Goal: Task Accomplishment & Management: Use online tool/utility

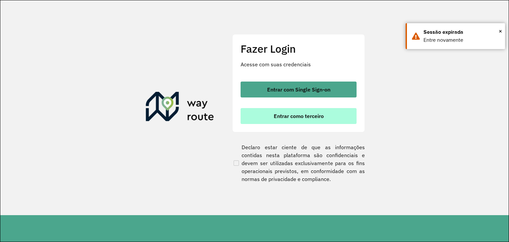
click at [322, 117] on span "Entrar como terceiro" at bounding box center [299, 115] width 50 height 5
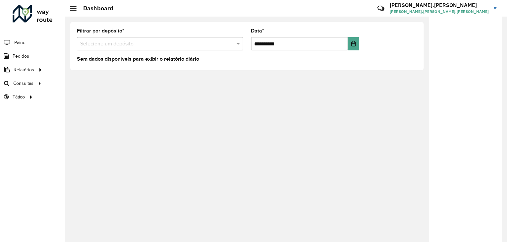
click at [181, 44] on input "text" at bounding box center [153, 44] width 147 height 8
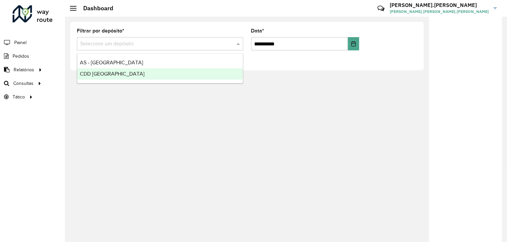
click at [153, 75] on div "CDD [GEOGRAPHIC_DATA]" at bounding box center [160, 73] width 166 height 11
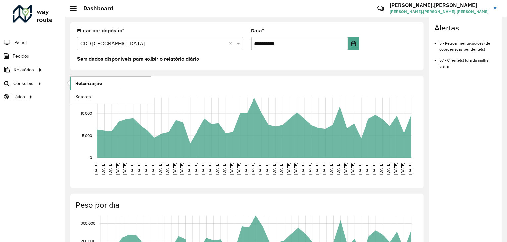
click at [92, 83] on span "Roteirização" at bounding box center [88, 83] width 27 height 7
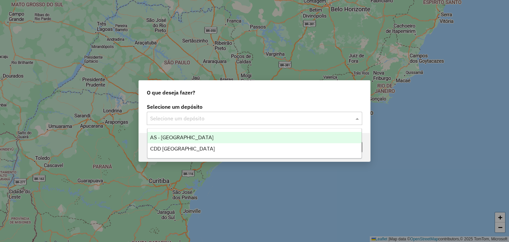
click at [207, 124] on div "Selecione um depósito" at bounding box center [255, 118] width 216 height 13
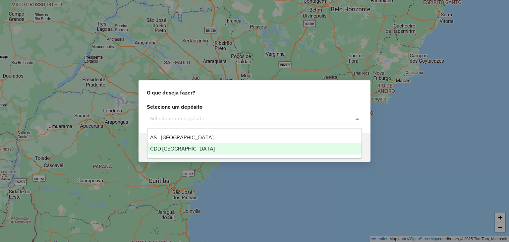
click at [206, 146] on div "CDD [GEOGRAPHIC_DATA]" at bounding box center [255, 148] width 215 height 11
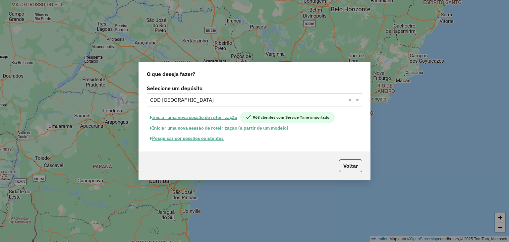
click at [198, 118] on button "Iniciar uma nova sessão de roteirização" at bounding box center [194, 117] width 94 height 11
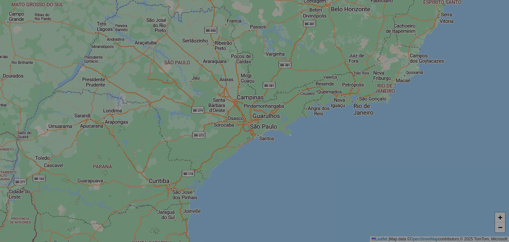
select select "*"
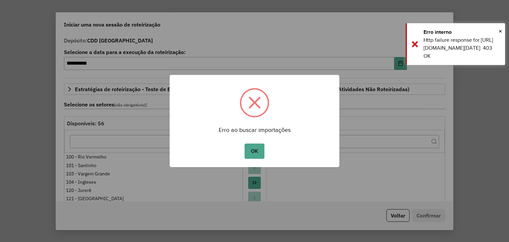
click at [261, 148] on button "OK" at bounding box center [255, 151] width 20 height 15
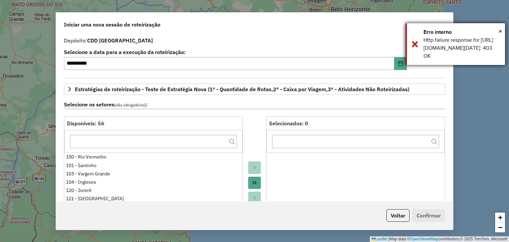
click at [498, 29] on div "Erro interno" at bounding box center [462, 32] width 77 height 8
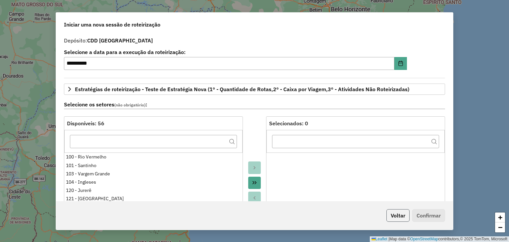
click at [397, 212] on button "Voltar" at bounding box center [398, 215] width 23 height 13
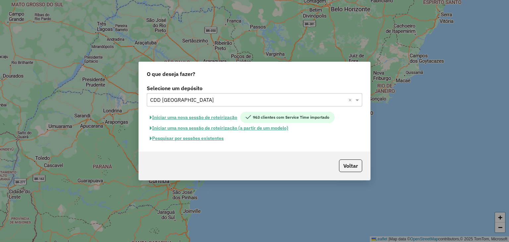
click at [199, 139] on button "Pesquisar por sessões existentes" at bounding box center [187, 138] width 80 height 10
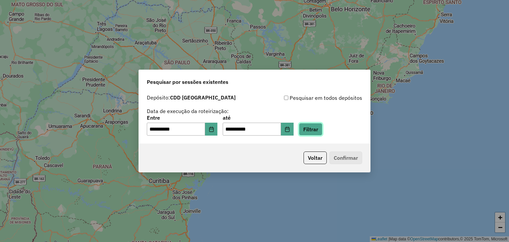
click at [318, 129] on button "Filtrar" at bounding box center [311, 129] width 24 height 13
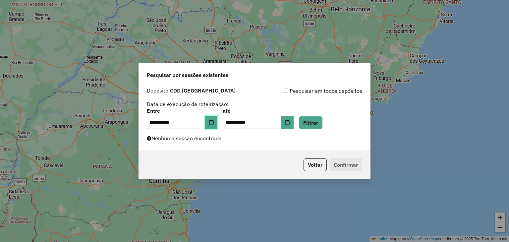
click at [214, 123] on icon "Choose Date" at bounding box center [211, 122] width 4 height 5
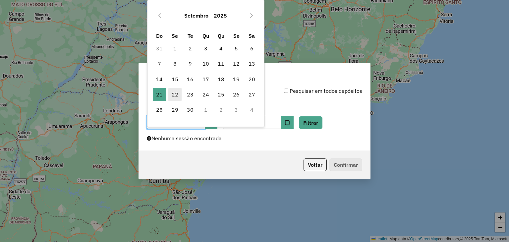
click at [175, 93] on span "22" at bounding box center [174, 94] width 13 height 13
type input "**********"
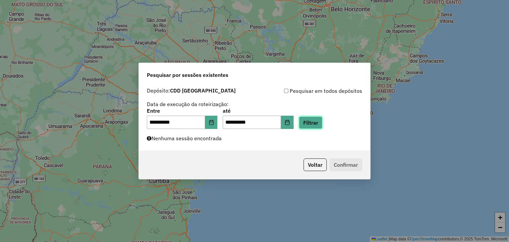
click at [322, 118] on button "Filtrar" at bounding box center [311, 122] width 24 height 13
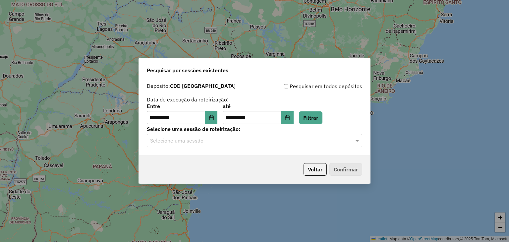
click at [189, 143] on input "text" at bounding box center [248, 141] width 196 height 8
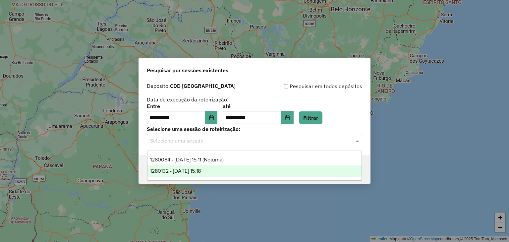
click at [210, 174] on div "1280132 - 22/09/2025 15:18" at bounding box center [255, 170] width 215 height 11
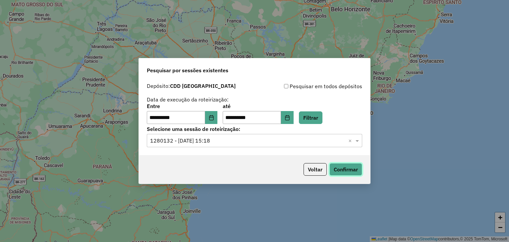
click at [357, 169] on button "Confirmar" at bounding box center [346, 169] width 33 height 13
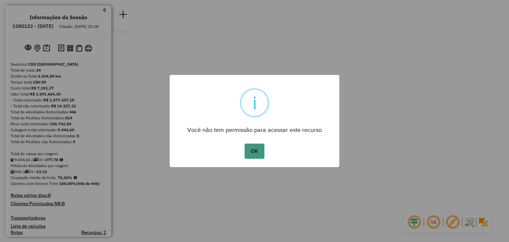
click at [251, 152] on button "OK" at bounding box center [255, 151] width 20 height 15
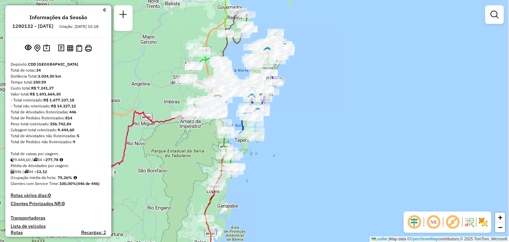
drag, startPoint x: 227, startPoint y: 166, endPoint x: 189, endPoint y: 144, distance: 43.6
click at [189, 144] on div "Janela de atendimento Grade de atendimento Capacidade Transportadoras Veículos …" at bounding box center [254, 121] width 509 height 242
click at [434, 222] on em at bounding box center [434, 222] width 16 height 16
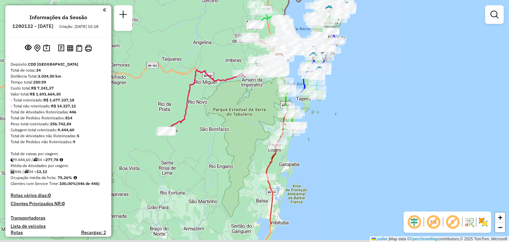
drag, startPoint x: 286, startPoint y: 192, endPoint x: 347, endPoint y: 150, distance: 74.3
click at [347, 150] on div "Janela de atendimento Grade de atendimento Capacidade Transportadoras Veículos …" at bounding box center [254, 121] width 509 height 242
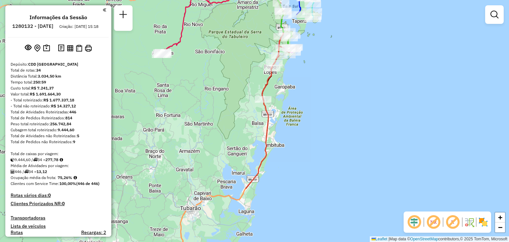
drag, startPoint x: 234, startPoint y: 129, endPoint x: 230, endPoint y: 51, distance: 77.7
click at [230, 51] on div "Janela de atendimento Grade de atendimento Capacidade Transportadoras Veículos …" at bounding box center [254, 121] width 509 height 242
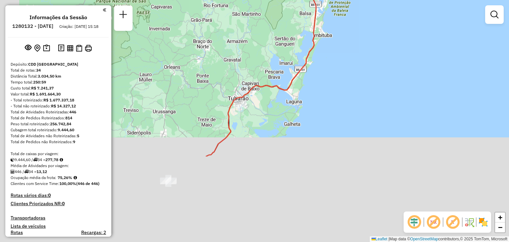
drag, startPoint x: 191, startPoint y: 223, endPoint x: 240, endPoint y: 106, distance: 127.1
click at [240, 106] on div "Janela de atendimento Grade de atendimento Capacidade Transportadoras Veículos …" at bounding box center [254, 121] width 509 height 242
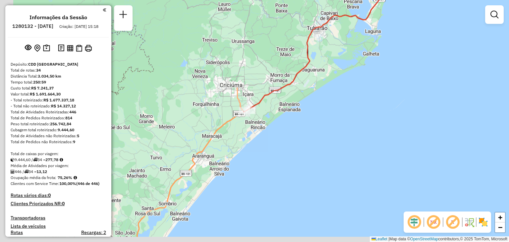
drag, startPoint x: 167, startPoint y: 207, endPoint x: 288, endPoint y: 126, distance: 146.1
click at [288, 126] on div "Janela de atendimento Grade de atendimento Capacidade Transportadoras Veículos …" at bounding box center [254, 121] width 509 height 242
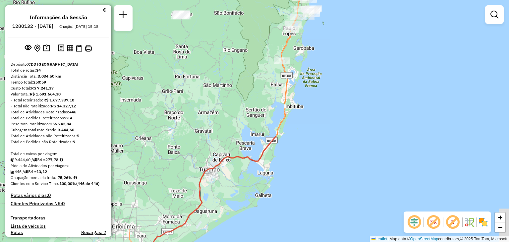
drag, startPoint x: 328, startPoint y: 97, endPoint x: 176, endPoint y: 257, distance: 220.5
click at [176, 242] on html "Aguarde... Pop-up bloqueado! Seu navegador bloqueou automáticamente a abertura …" at bounding box center [254, 121] width 509 height 242
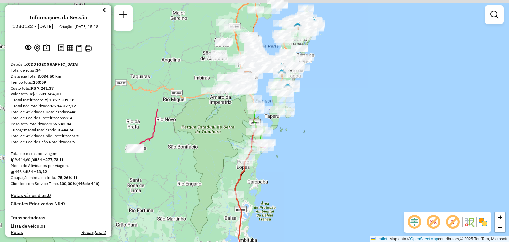
drag, startPoint x: 293, startPoint y: 79, endPoint x: 246, endPoint y: 214, distance: 142.6
click at [246, 214] on div "Janela de atendimento Grade de atendimento Capacidade Transportadoras Veículos …" at bounding box center [254, 121] width 509 height 242
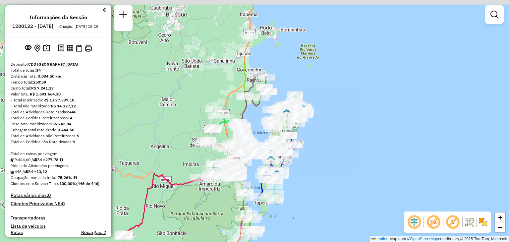
drag, startPoint x: 324, startPoint y: 106, endPoint x: 314, endPoint y: 191, distance: 86.1
click at [314, 191] on div "Janela de atendimento Grade de atendimento Capacidade Transportadoras Veículos …" at bounding box center [254, 121] width 509 height 242
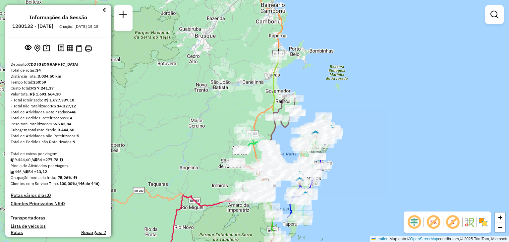
drag, startPoint x: 262, startPoint y: 52, endPoint x: 297, endPoint y: 76, distance: 42.7
click at [297, 76] on div "Janela de atendimento Grade de atendimento Capacidade Transportadoras Veículos …" at bounding box center [254, 121] width 509 height 242
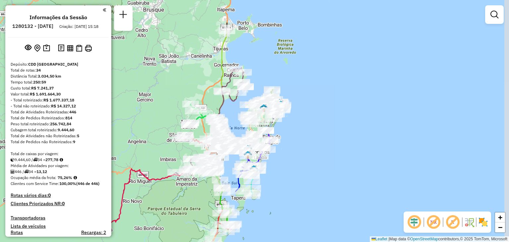
drag, startPoint x: 305, startPoint y: 82, endPoint x: 243, endPoint y: 51, distance: 69.2
click at [243, 51] on div "Janela de atendimento Grade de atendimento Capacidade Transportadoras Veículos …" at bounding box center [254, 121] width 509 height 242
click at [501, 220] on span "+" at bounding box center [500, 217] width 4 height 8
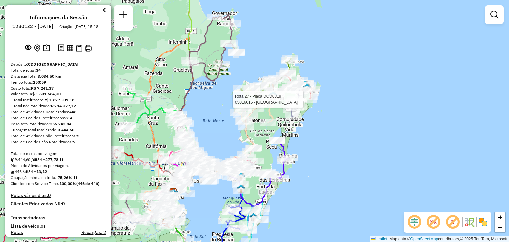
select select "**********"
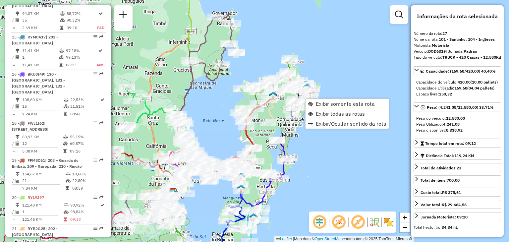
scroll to position [1225, 0]
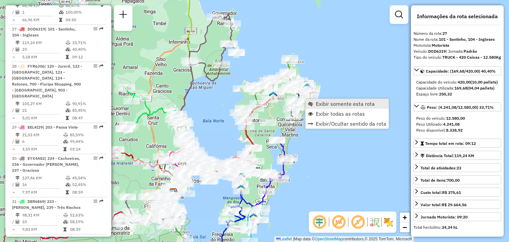
click at [330, 105] on span "Exibir somente esta rota" at bounding box center [345, 103] width 59 height 5
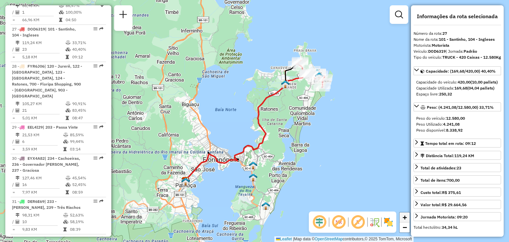
click at [404, 217] on span "+" at bounding box center [405, 217] width 4 height 8
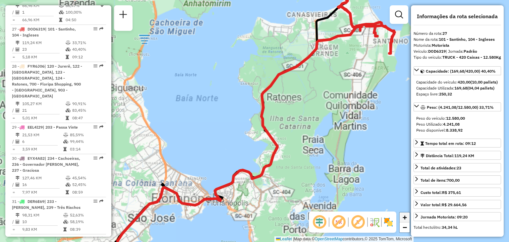
click at [404, 217] on span "+" at bounding box center [405, 217] width 4 height 8
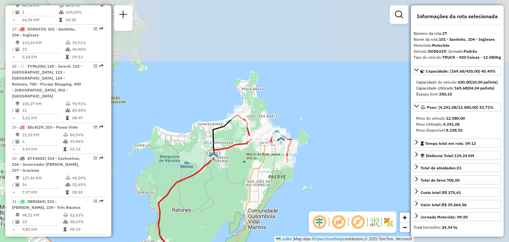
drag, startPoint x: 382, startPoint y: 108, endPoint x: 279, endPoint y: 217, distance: 149.9
click at [279, 217] on div "Janela de atendimento Grade de atendimento Capacidade Transportadoras Veículos …" at bounding box center [254, 121] width 509 height 242
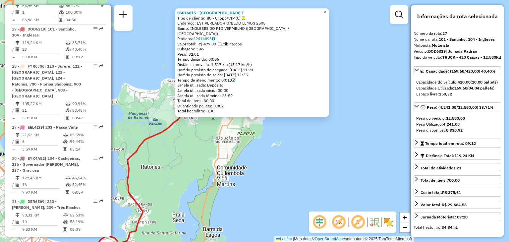
click at [326, 15] on span "×" at bounding box center [324, 12] width 3 height 6
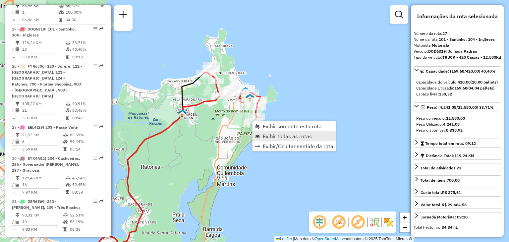
click at [303, 137] on span "Exibir todas as rotas" at bounding box center [287, 136] width 49 height 5
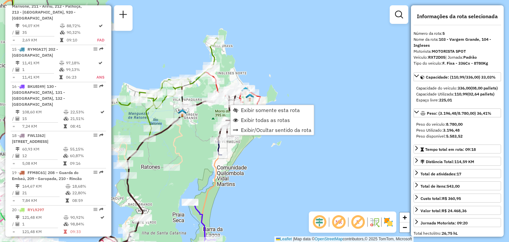
scroll to position [424, 0]
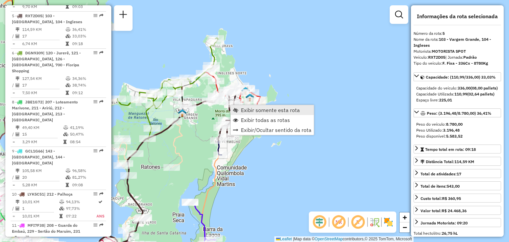
click at [256, 112] on span "Exibir somente esta rota" at bounding box center [270, 109] width 59 height 5
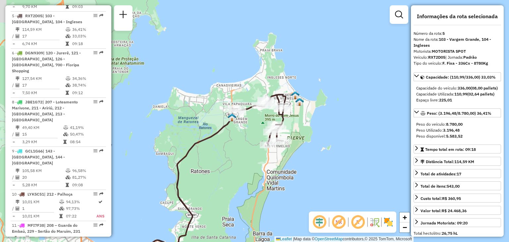
drag, startPoint x: 375, startPoint y: 86, endPoint x: 277, endPoint y: 170, distance: 129.3
click at [277, 170] on div "Janela de atendimento Grade de atendimento Capacidade Transportadoras Veículos …" at bounding box center [254, 121] width 509 height 242
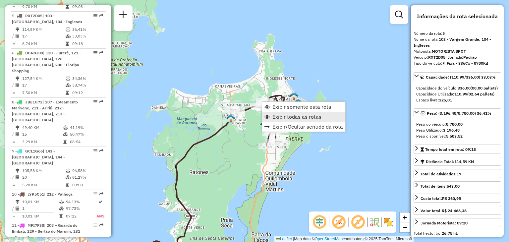
click at [306, 114] on span "Exibir todas as rotas" at bounding box center [297, 116] width 49 height 5
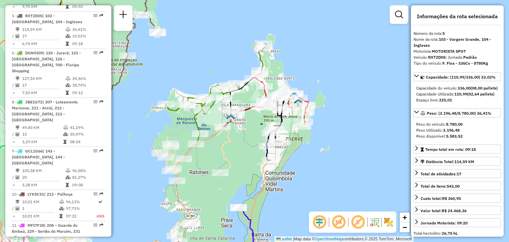
drag, startPoint x: 291, startPoint y: 159, endPoint x: 308, endPoint y: 152, distance: 18.5
click at [308, 152] on div "Janela de atendimento Grade de atendimento Capacidade Transportadoras Veículos …" at bounding box center [254, 121] width 509 height 242
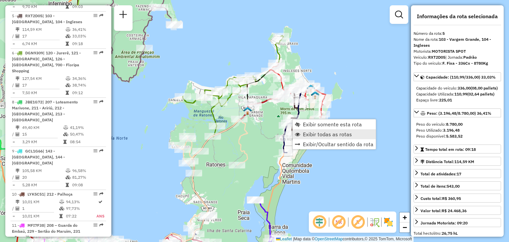
click at [327, 136] on span "Exibir todas as rotas" at bounding box center [327, 134] width 49 height 5
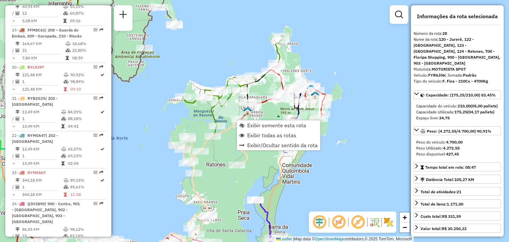
scroll to position [1262, 0]
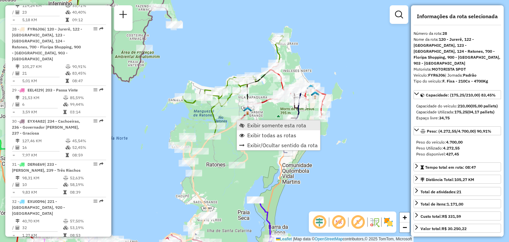
click at [260, 126] on span "Exibir somente esta rota" at bounding box center [276, 125] width 59 height 5
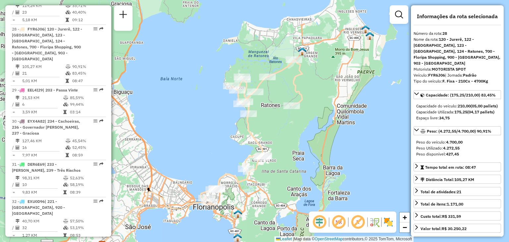
drag, startPoint x: 352, startPoint y: 105, endPoint x: 298, endPoint y: 137, distance: 62.3
click at [298, 137] on div "Janela de atendimento Grade de atendimento Capacidade Transportadoras Veículos …" at bounding box center [254, 121] width 509 height 242
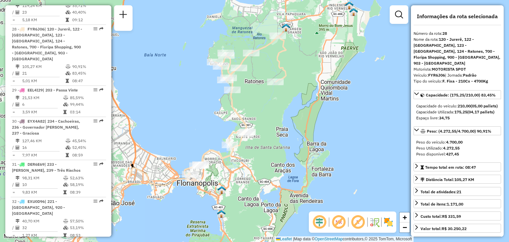
drag, startPoint x: 301, startPoint y: 180, endPoint x: 305, endPoint y: 156, distance: 24.8
click at [305, 156] on div "Janela de atendimento Grade de atendimento Capacidade Transportadoras Veículos …" at bounding box center [254, 121] width 509 height 242
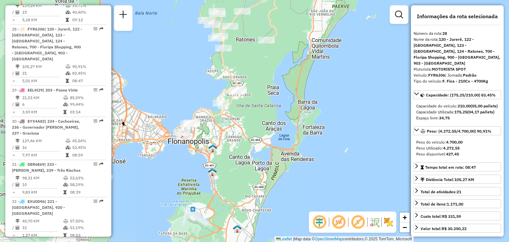
drag, startPoint x: 303, startPoint y: 169, endPoint x: 276, endPoint y: 131, distance: 47.2
click at [276, 131] on div "Janela de atendimento Grade de atendimento Capacidade Transportadoras Veículos …" at bounding box center [254, 121] width 509 height 242
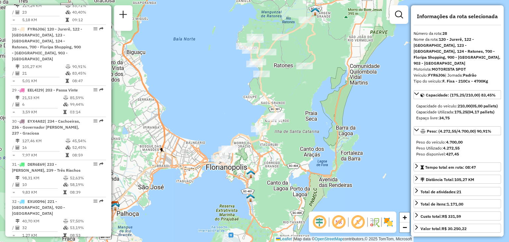
drag, startPoint x: 250, startPoint y: 120, endPoint x: 286, endPoint y: 144, distance: 43.5
click at [286, 144] on div "Janela de atendimento Grade de atendimento Capacidade Transportadoras Veículos …" at bounding box center [254, 121] width 509 height 242
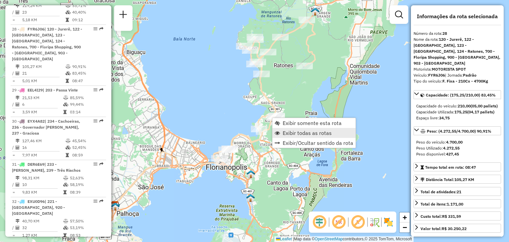
click at [301, 135] on span "Exibir todas as rotas" at bounding box center [307, 132] width 49 height 5
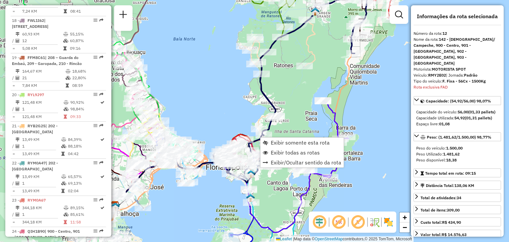
scroll to position [658, 0]
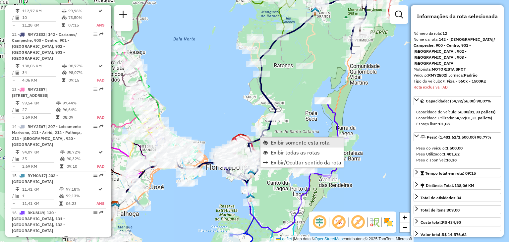
click at [292, 144] on span "Exibir somente esta rota" at bounding box center [300, 142] width 59 height 5
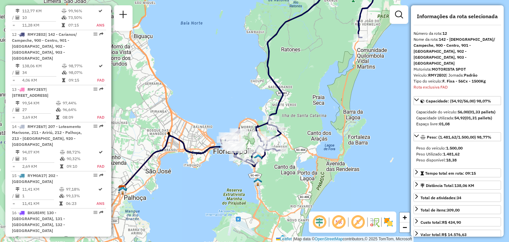
drag, startPoint x: 346, startPoint y: 157, endPoint x: 344, endPoint y: 141, distance: 17.0
click at [344, 141] on div "Janela de atendimento Grade de atendimento Capacidade Transportadoras Veículos …" at bounding box center [254, 121] width 509 height 242
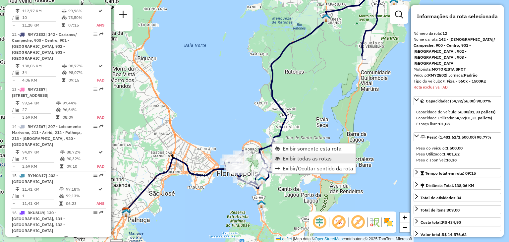
click at [297, 158] on span "Exibir todas as rotas" at bounding box center [307, 158] width 49 height 5
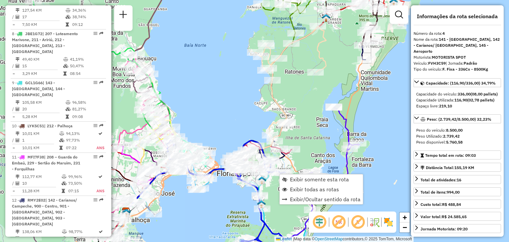
scroll to position [381, 0]
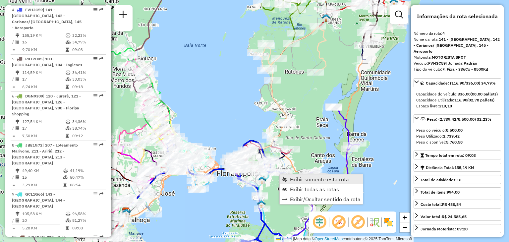
click at [311, 181] on span "Exibir somente esta rota" at bounding box center [319, 179] width 59 height 5
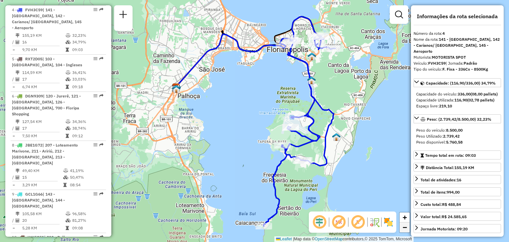
click at [406, 227] on span "−" at bounding box center [405, 227] width 4 height 8
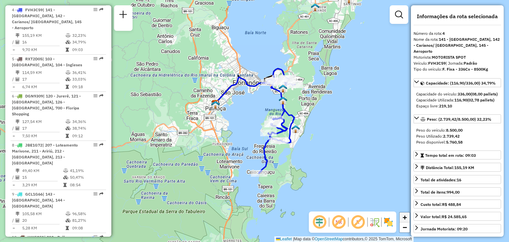
click at [405, 218] on span "+" at bounding box center [405, 217] width 4 height 8
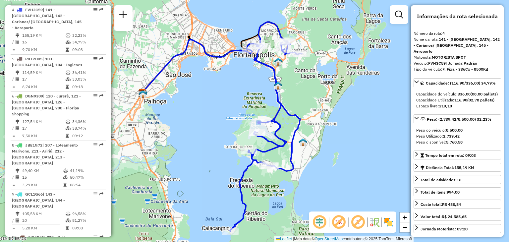
drag, startPoint x: 378, startPoint y: 171, endPoint x: 345, endPoint y: 177, distance: 33.9
click at [345, 177] on div "Janela de atendimento Grade de atendimento Capacidade Transportadoras Veículos …" at bounding box center [254, 121] width 509 height 242
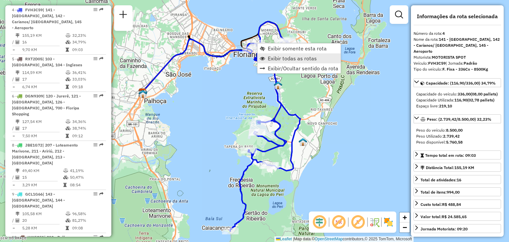
click at [286, 59] on span "Exibir todas as rotas" at bounding box center [292, 58] width 49 height 5
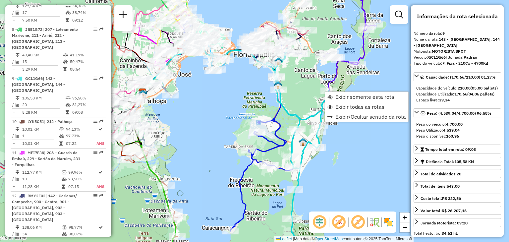
scroll to position [546, 0]
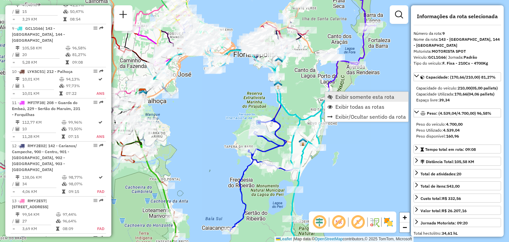
click at [348, 99] on span "Exibir somente esta rota" at bounding box center [365, 96] width 59 height 5
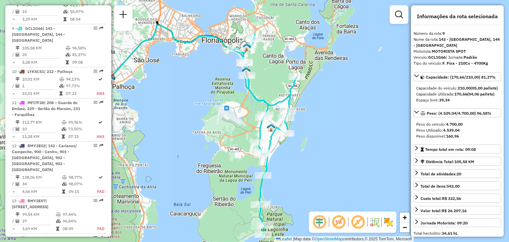
drag, startPoint x: 390, startPoint y: 114, endPoint x: 338, endPoint y: 120, distance: 52.0
click at [338, 120] on div "Janela de atendimento Grade de atendimento Capacidade Transportadoras Veículos …" at bounding box center [254, 121] width 509 height 242
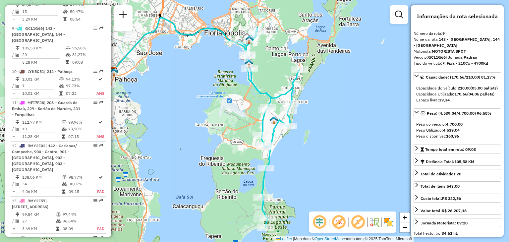
drag, startPoint x: 294, startPoint y: 165, endPoint x: 298, endPoint y: 165, distance: 3.7
click at [298, 165] on div "Janela de atendimento Grade de atendimento Capacidade Transportadoras Veículos …" at bounding box center [254, 121] width 509 height 242
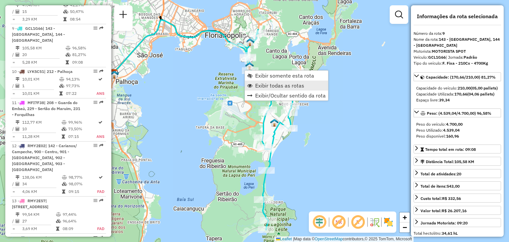
click at [286, 85] on span "Exibir todas as rotas" at bounding box center [279, 85] width 49 height 5
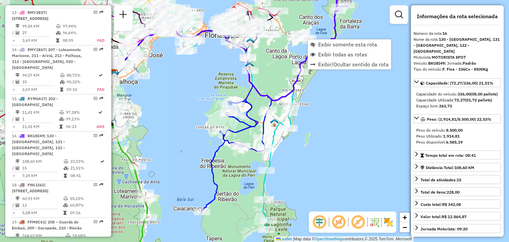
scroll to position [836, 0]
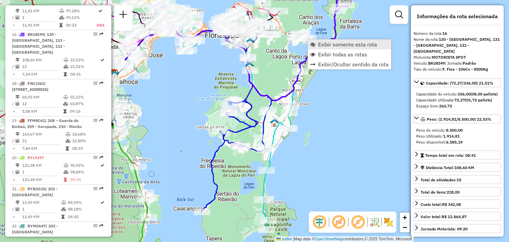
click at [332, 46] on span "Exibir somente esta rota" at bounding box center [347, 44] width 59 height 5
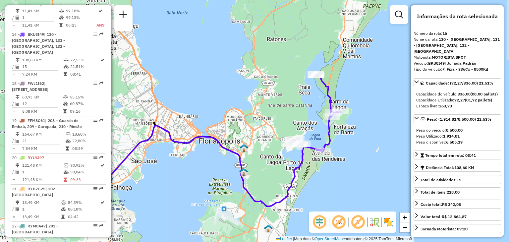
drag, startPoint x: 387, startPoint y: 108, endPoint x: 356, endPoint y: 128, distance: 37.0
click at [356, 128] on div "Janela de atendimento Grade de atendimento Capacidade Transportadoras Veículos …" at bounding box center [254, 121] width 509 height 242
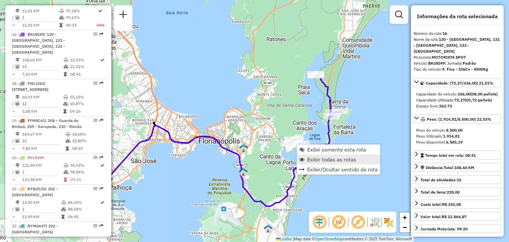
click at [324, 157] on span "Exibir todas as rotas" at bounding box center [331, 159] width 49 height 5
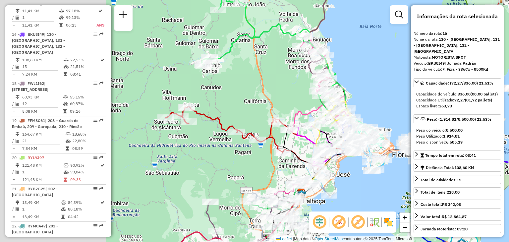
drag, startPoint x: 271, startPoint y: 178, endPoint x: 464, endPoint y: 192, distance: 193.8
click at [464, 192] on hb-router-mapa "Informações da Sessão 1280132 - 22/09/2025 Criação: 20/09/2025 15:18 Depósito: …" at bounding box center [254, 121] width 509 height 242
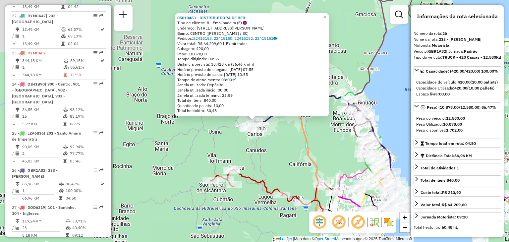
scroll to position [1188, 0]
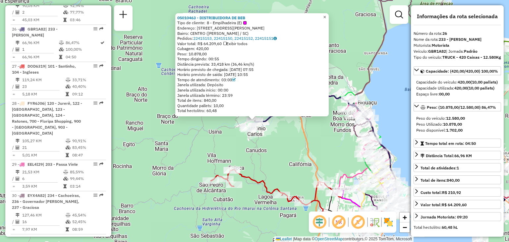
click at [326, 16] on span "×" at bounding box center [324, 17] width 3 height 6
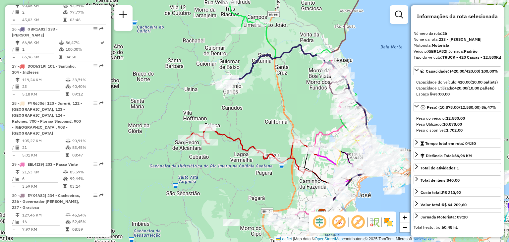
drag, startPoint x: 328, startPoint y: 140, endPoint x: 304, endPoint y: 98, distance: 48.9
click at [304, 98] on div "Janela de atendimento Grade de atendimento Capacidade Transportadoras Veículos …" at bounding box center [254, 121] width 509 height 242
click at [405, 219] on span "+" at bounding box center [405, 217] width 4 height 8
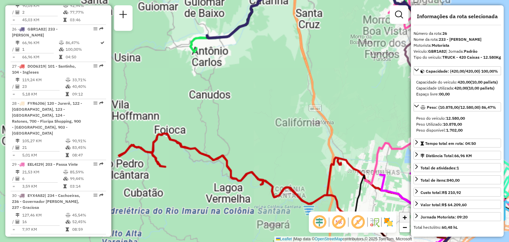
click at [405, 219] on span "+" at bounding box center [405, 217] width 4 height 8
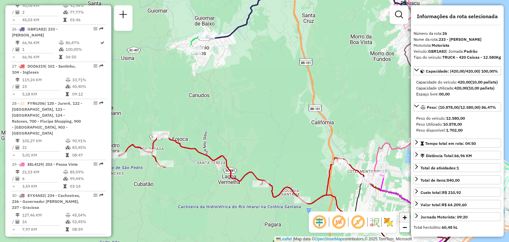
click at [404, 219] on span "+" at bounding box center [405, 217] width 4 height 8
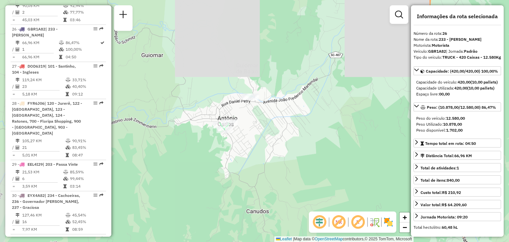
drag, startPoint x: 248, startPoint y: 97, endPoint x: 339, endPoint y: 243, distance: 172.0
click at [339, 242] on html "Aguarde... Pop-up bloqueado! Seu navegador bloqueou automáticamente a abertura …" at bounding box center [254, 121] width 509 height 242
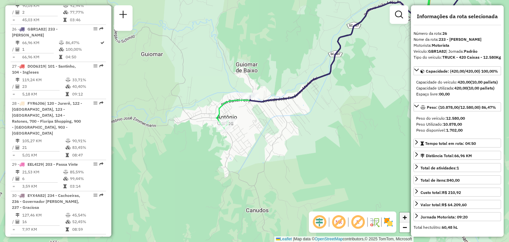
click at [405, 219] on span "+" at bounding box center [405, 217] width 4 height 8
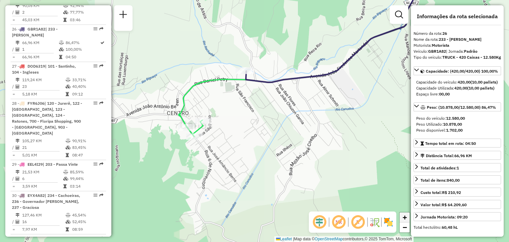
click at [405, 219] on span "+" at bounding box center [405, 217] width 4 height 8
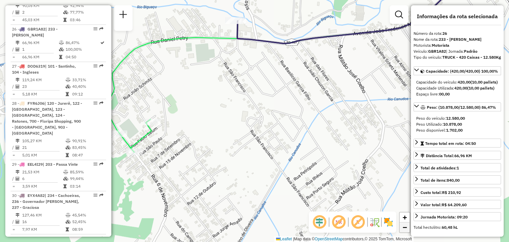
click at [406, 227] on span "−" at bounding box center [405, 227] width 4 height 8
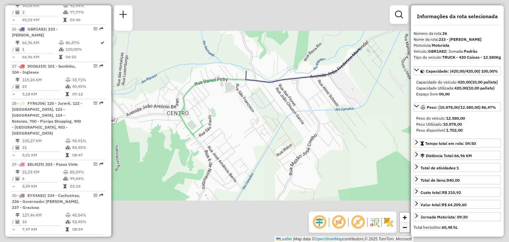
click at [406, 227] on span "−" at bounding box center [405, 227] width 4 height 8
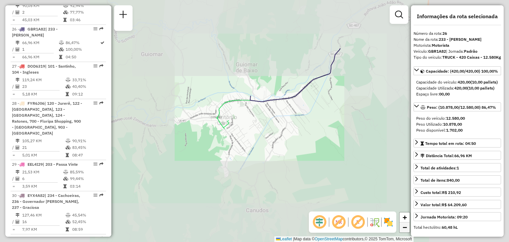
click at [406, 227] on span "−" at bounding box center [405, 227] width 4 height 8
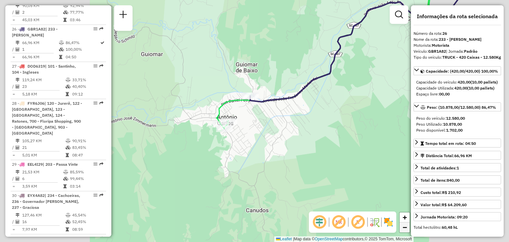
click at [406, 227] on span "−" at bounding box center [405, 227] width 4 height 8
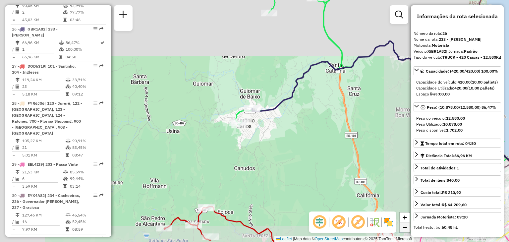
click at [406, 227] on span "−" at bounding box center [405, 227] width 4 height 8
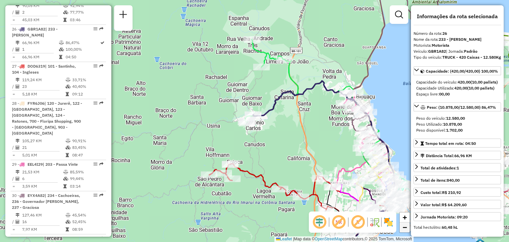
click at [406, 227] on span "−" at bounding box center [405, 227] width 4 height 8
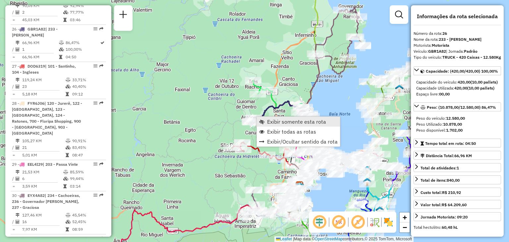
click at [272, 120] on span "Exibir somente esta rota" at bounding box center [296, 121] width 59 height 5
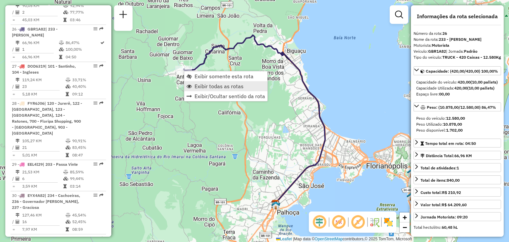
click at [203, 85] on span "Exibir todas as rotas" at bounding box center [219, 86] width 49 height 5
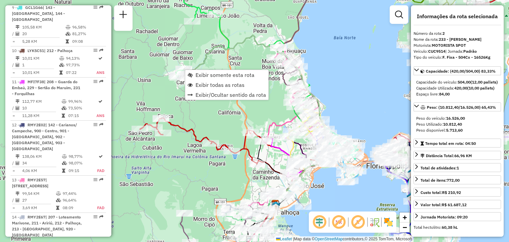
scroll to position [301, 0]
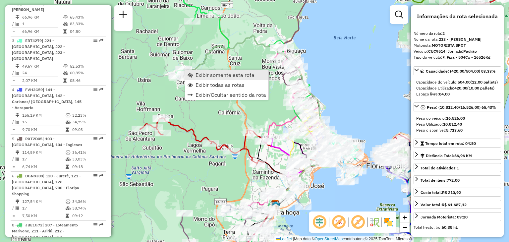
click at [211, 76] on span "Exibir somente esta rota" at bounding box center [225, 74] width 59 height 5
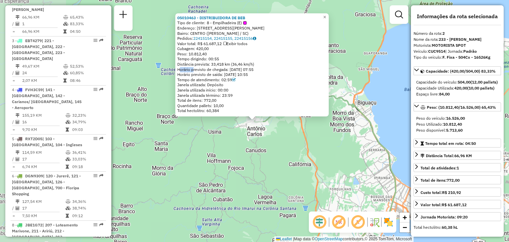
click at [182, 70] on div "Horário previsto de chegada: 22/09/2025 07:55" at bounding box center [252, 69] width 150 height 5
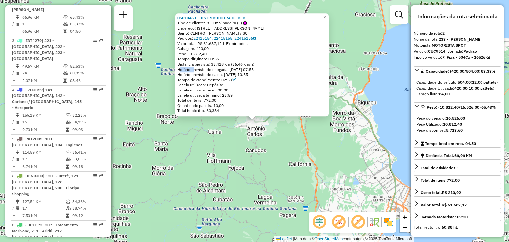
click at [326, 16] on span "×" at bounding box center [324, 17] width 3 height 6
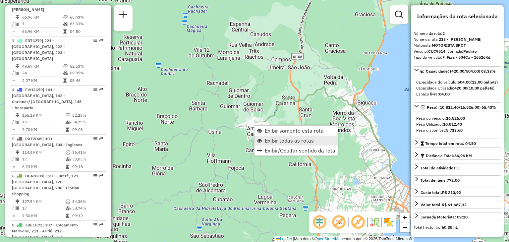
click at [289, 140] on span "Exibir todas as rotas" at bounding box center [289, 140] width 49 height 5
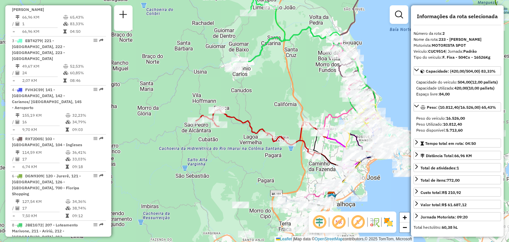
drag, startPoint x: 288, startPoint y: 155, endPoint x: 273, endPoint y: 95, distance: 61.4
click at [273, 95] on div "Janela de atendimento Grade de atendimento Capacidade Transportadoras Veículos …" at bounding box center [254, 121] width 509 height 242
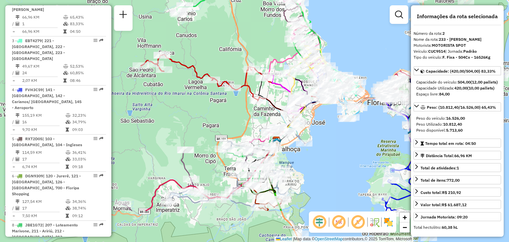
drag, startPoint x: 260, startPoint y: 196, endPoint x: 205, endPoint y: 138, distance: 79.5
click at [205, 138] on div "Janela de atendimento Grade de atendimento Capacidade Transportadoras Veículos …" at bounding box center [254, 121] width 509 height 242
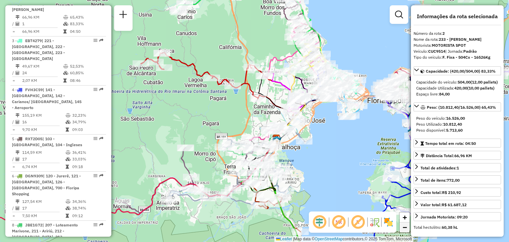
click at [408, 232] on link "−" at bounding box center [405, 227] width 10 height 10
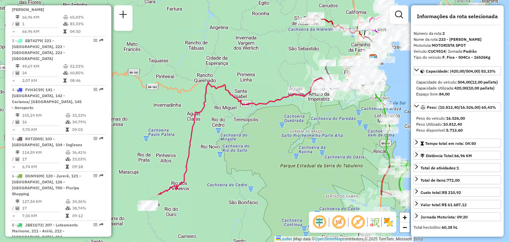
drag, startPoint x: 195, startPoint y: 190, endPoint x: 303, endPoint y: 118, distance: 129.2
click at [303, 118] on div "Janela de atendimento Grade de atendimento Capacidade Transportadoras Veículos …" at bounding box center [254, 121] width 509 height 242
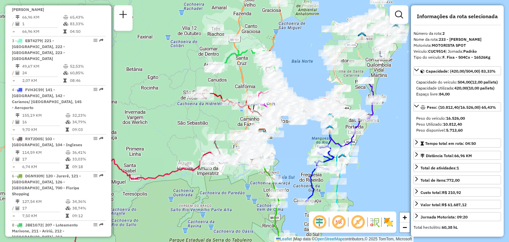
drag, startPoint x: 337, startPoint y: 124, endPoint x: 223, endPoint y: 189, distance: 130.6
click at [223, 189] on div "Janela de atendimento Grade de atendimento Capacidade Transportadoras Veículos …" at bounding box center [254, 121] width 509 height 242
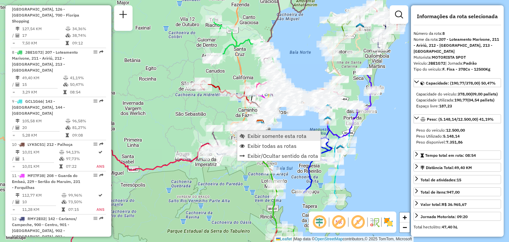
scroll to position [504, 0]
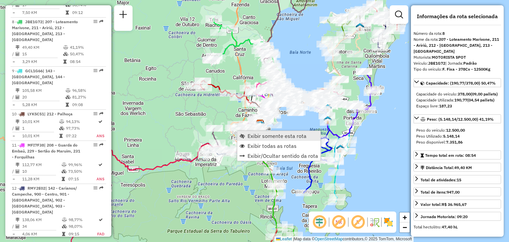
click at [265, 137] on span "Exibir somente esta rota" at bounding box center [277, 135] width 59 height 5
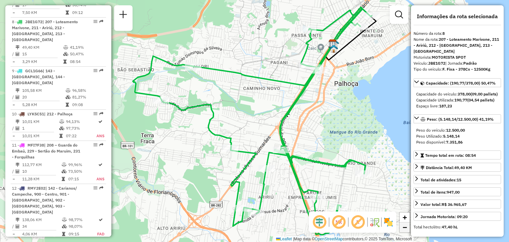
click at [404, 228] on span "−" at bounding box center [405, 227] width 4 height 8
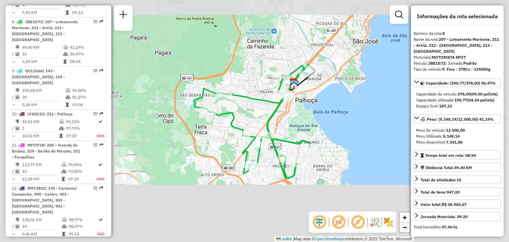
click at [404, 228] on span "−" at bounding box center [405, 227] width 4 height 8
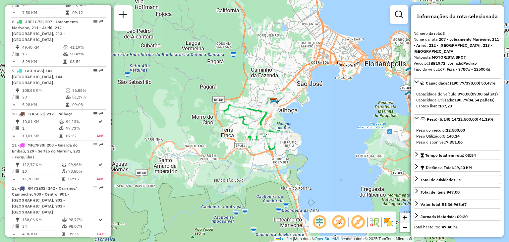
click at [404, 219] on span "+" at bounding box center [405, 217] width 4 height 8
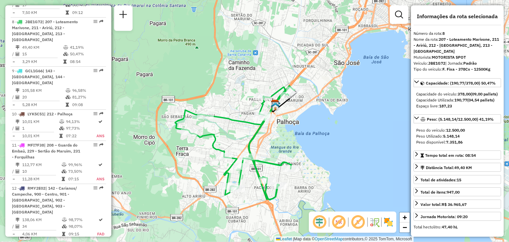
drag, startPoint x: 381, startPoint y: 157, endPoint x: 360, endPoint y: 185, distance: 35.2
click at [360, 185] on div "Janela de atendimento Grade de atendimento Capacidade Transportadoras Veículos …" at bounding box center [254, 121] width 509 height 242
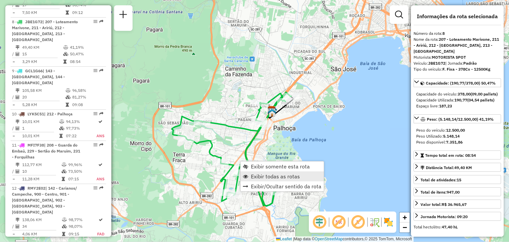
click at [264, 175] on span "Exibir todas as rotas" at bounding box center [275, 176] width 49 height 5
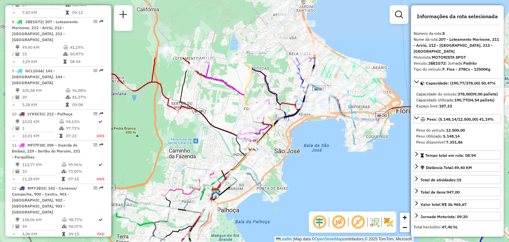
drag, startPoint x: 267, startPoint y: 69, endPoint x: 212, endPoint y: 154, distance: 100.9
click at [212, 154] on div "Janela de atendimento Grade de atendimento Capacidade Transportadoras Veículos …" at bounding box center [254, 121] width 509 height 242
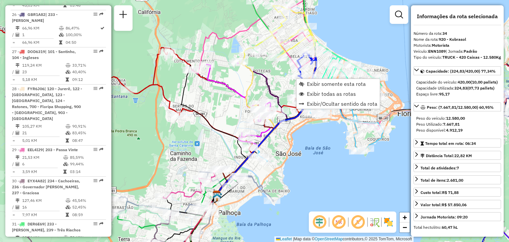
scroll to position [1502, 0]
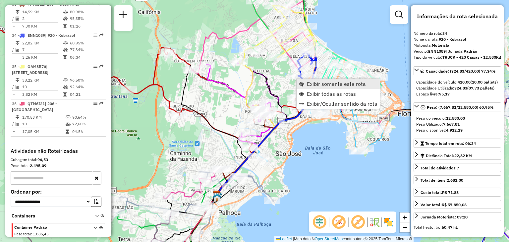
click at [328, 85] on span "Exibir somente esta rota" at bounding box center [336, 83] width 59 height 5
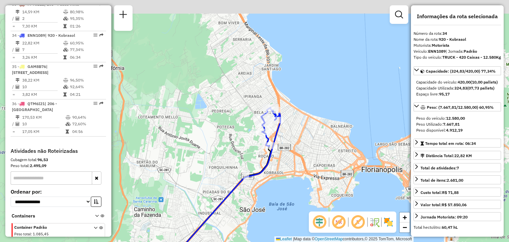
drag, startPoint x: 355, startPoint y: 82, endPoint x: 325, endPoint y: 155, distance: 78.7
click at [325, 155] on div "Janela de atendimento Grade de atendimento Capacidade Transportadoras Veículos …" at bounding box center [254, 121] width 509 height 242
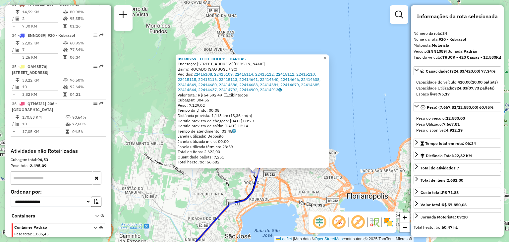
drag, startPoint x: 291, startPoint y: 136, endPoint x: 291, endPoint y: 187, distance: 51.1
click at [291, 187] on div "05090269 - ELITE CHOPP E CARGAS Endereço: RUA JUSTINO LEITE NETO 11 Bairro: ROC…" at bounding box center [254, 121] width 509 height 242
click at [407, 215] on span "+" at bounding box center [405, 217] width 4 height 8
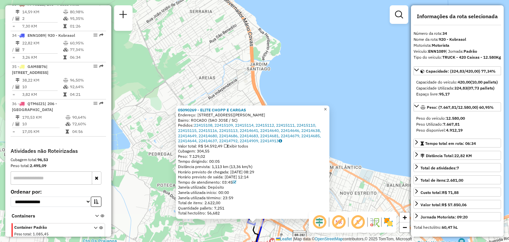
click at [327, 106] on span "×" at bounding box center [325, 109] width 3 height 6
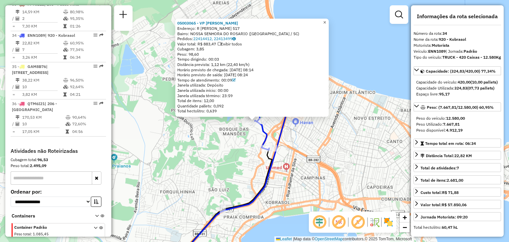
click at [326, 21] on span "×" at bounding box center [324, 23] width 3 height 6
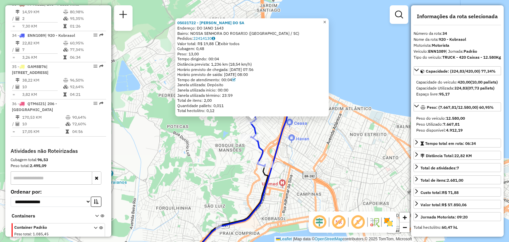
click at [326, 20] on span "×" at bounding box center [324, 23] width 3 height 6
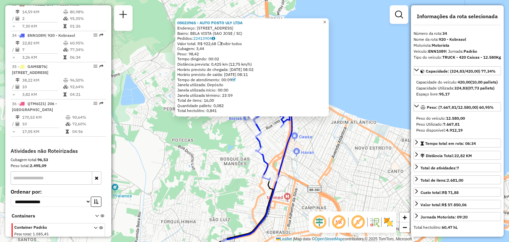
click at [326, 22] on span "×" at bounding box center [324, 23] width 3 height 6
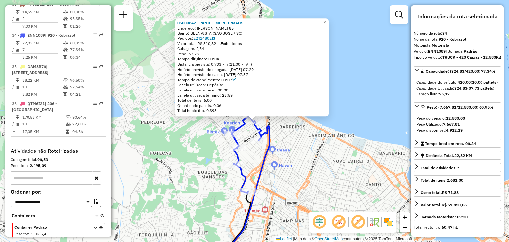
click at [326, 23] on span "×" at bounding box center [324, 23] width 3 height 6
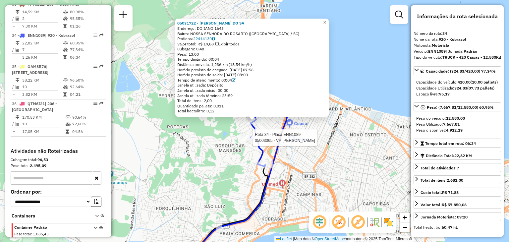
click at [252, 141] on div at bounding box center [251, 137] width 20 height 7
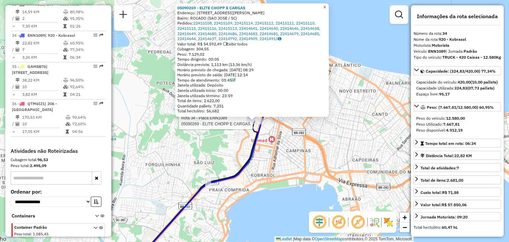
click at [326, 6] on span "×" at bounding box center [324, 7] width 3 height 6
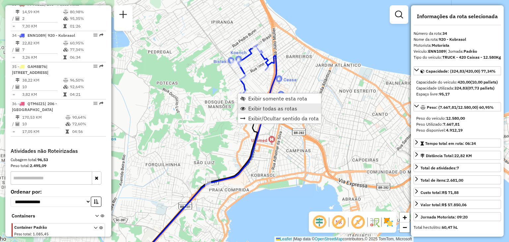
click at [298, 105] on link "Exibir todas as rotas" at bounding box center [279, 108] width 83 height 10
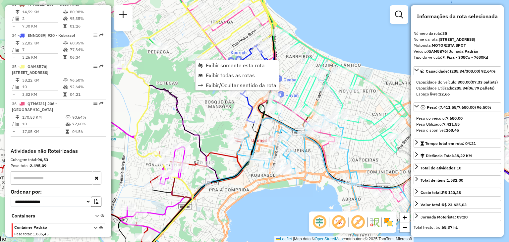
scroll to position [1515, 0]
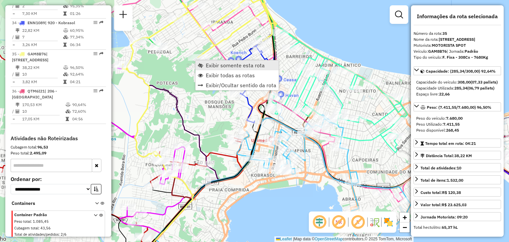
click at [239, 68] on span "Exibir somente esta rota" at bounding box center [235, 65] width 59 height 5
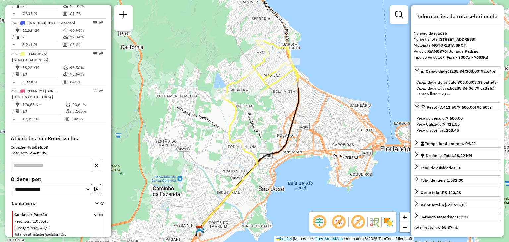
drag, startPoint x: 292, startPoint y: 79, endPoint x: 281, endPoint y: 111, distance: 34.0
click at [281, 111] on div "Janela de atendimento Grade de atendimento Capacidade Transportadoras Veículos …" at bounding box center [254, 121] width 509 height 242
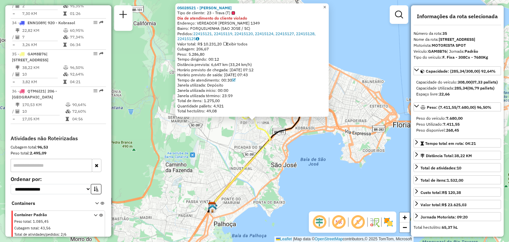
click at [326, 6] on span "×" at bounding box center [324, 7] width 3 height 6
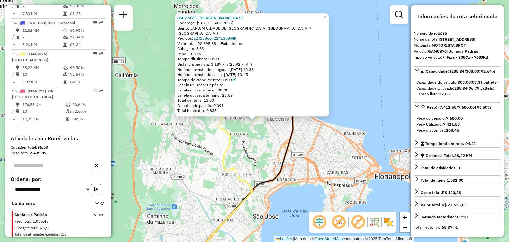
click at [326, 20] on span "×" at bounding box center [324, 17] width 3 height 6
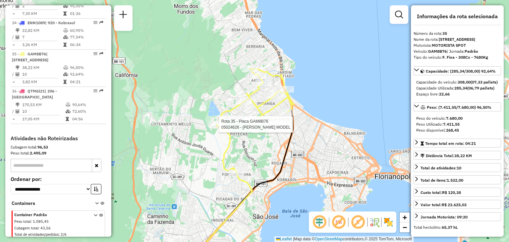
click at [217, 128] on div at bounding box center [217, 124] width 17 height 7
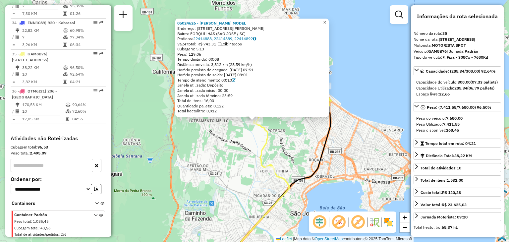
click at [326, 20] on span "×" at bounding box center [324, 23] width 3 height 6
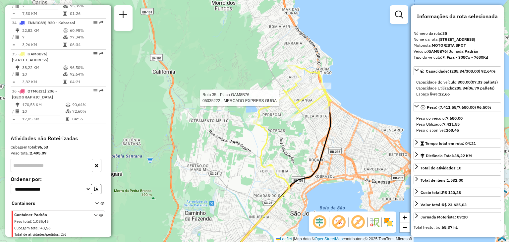
click at [283, 94] on icon at bounding box center [292, 117] width 77 height 105
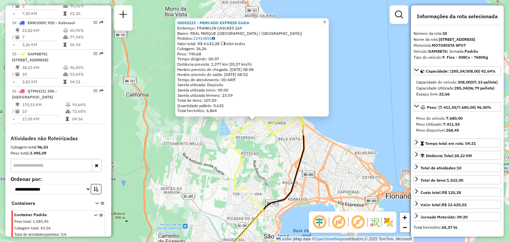
click at [326, 20] on span "×" at bounding box center [324, 23] width 3 height 6
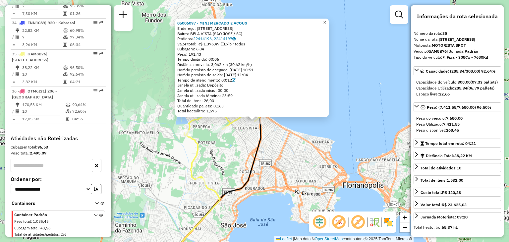
click at [326, 21] on span "×" at bounding box center [324, 23] width 3 height 6
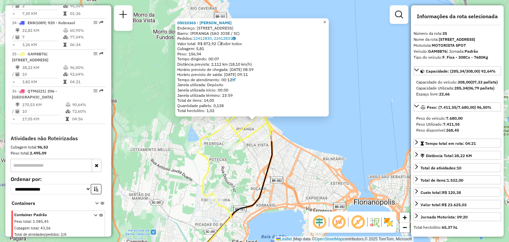
click at [326, 22] on span "×" at bounding box center [324, 23] width 3 height 6
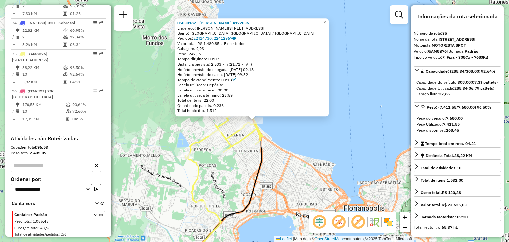
click at [326, 20] on span "×" at bounding box center [324, 23] width 3 height 6
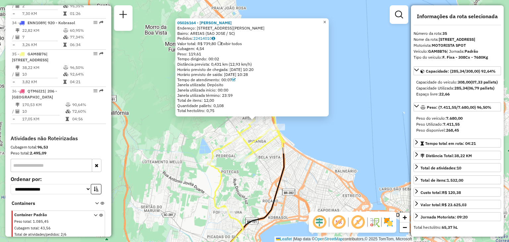
click at [326, 20] on span "×" at bounding box center [324, 23] width 3 height 6
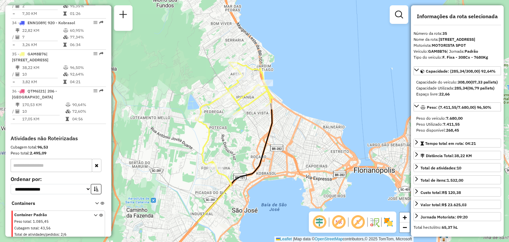
drag, startPoint x: 320, startPoint y: 154, endPoint x: 306, endPoint y: 111, distance: 44.8
click at [306, 111] on div "Janela de atendimento Grade de atendimento Capacidade Transportadoras Veículos …" at bounding box center [254, 121] width 509 height 242
